Goal: Use online tool/utility: Utilize a website feature to perform a specific function

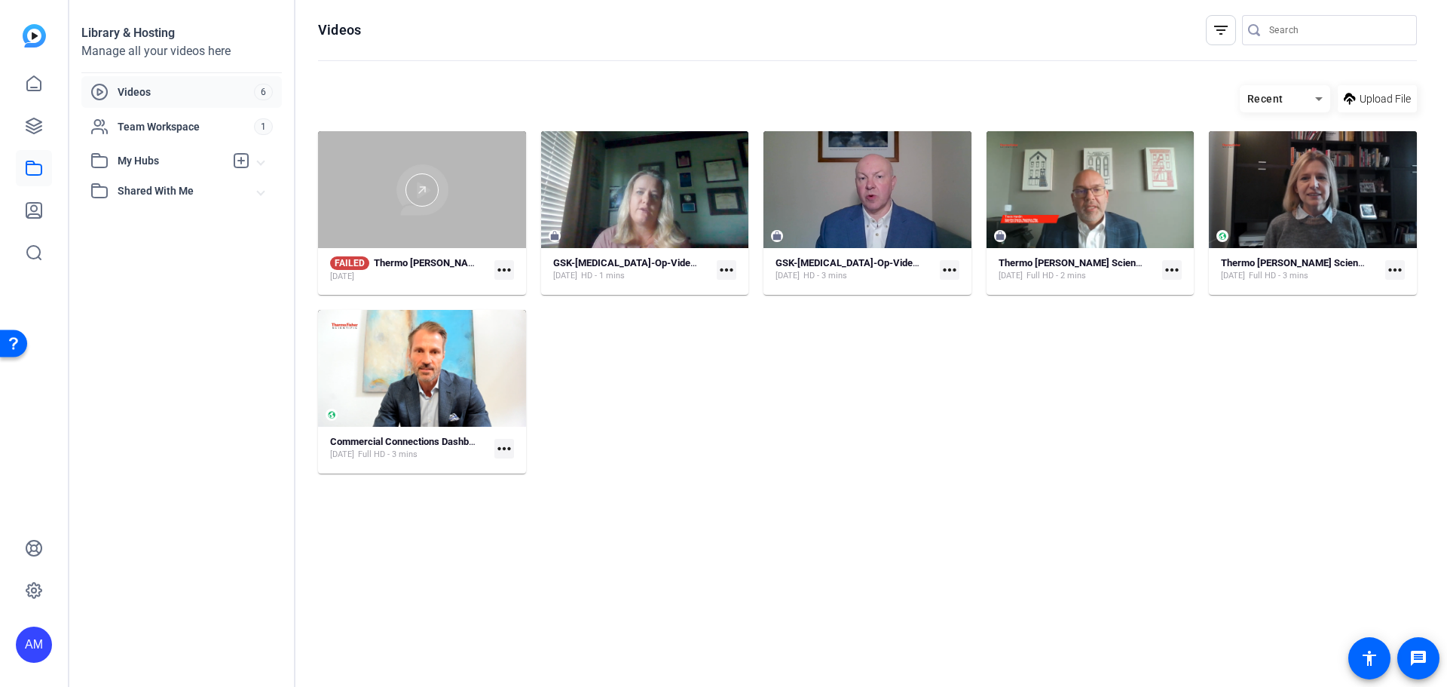
click at [490, 173] on div at bounding box center [422, 189] width 208 height 33
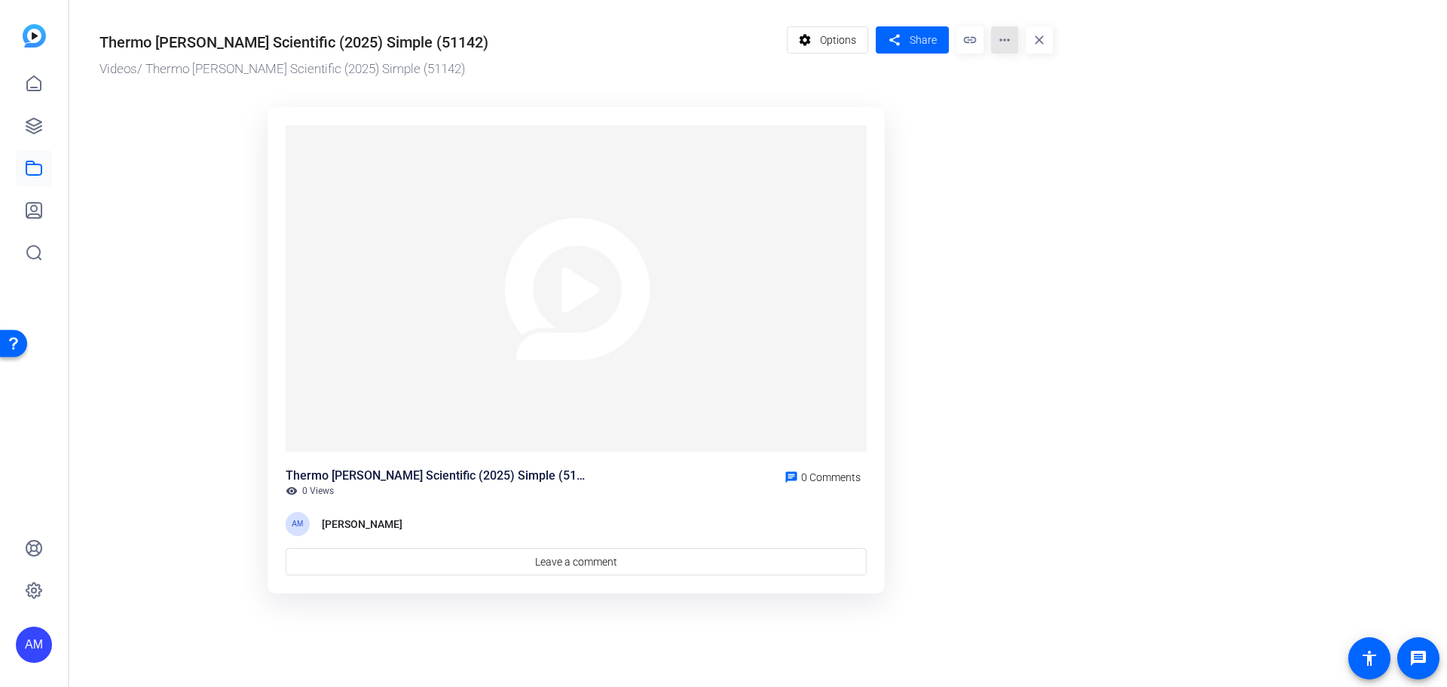
click at [996, 42] on mat-icon "more_horiz" at bounding box center [1004, 39] width 27 height 27
click at [1026, 84] on span "Edit in Creator" at bounding box center [1034, 86] width 63 height 18
